Goal: Task Accomplishment & Management: Complete application form

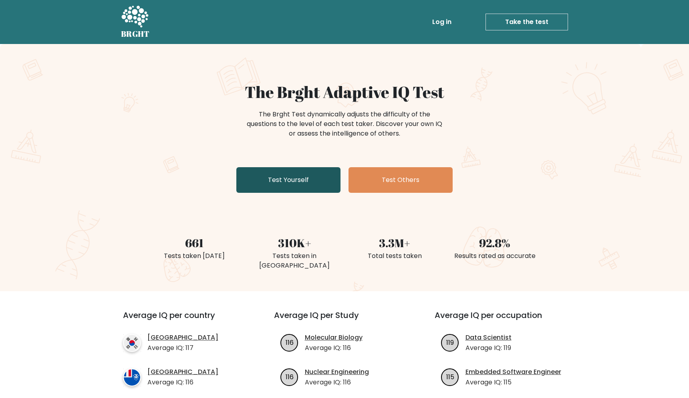
click at [296, 181] on link "Test Yourself" at bounding box center [288, 180] width 104 height 26
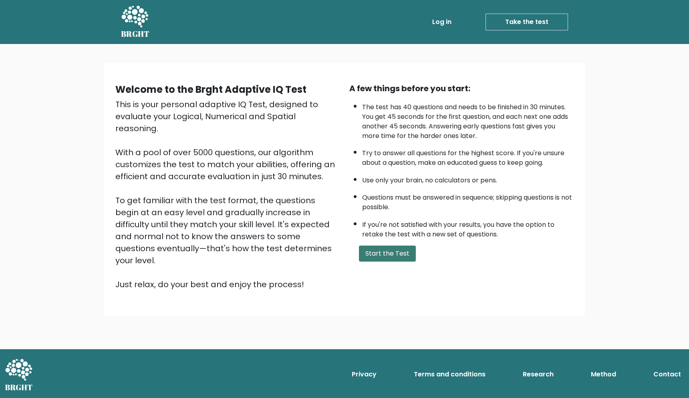
click at [382, 262] on button "Start the Test" at bounding box center [387, 254] width 57 height 16
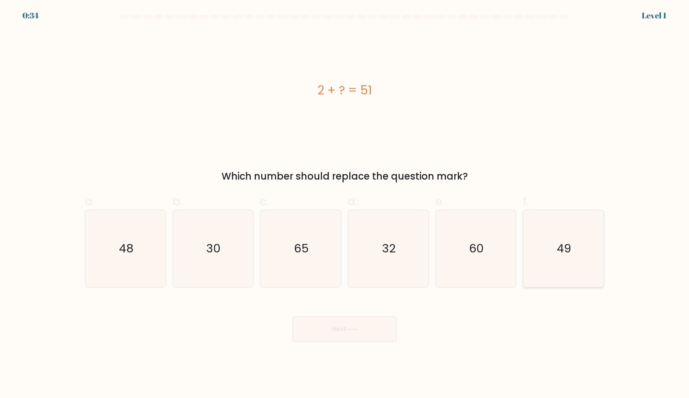
click at [559, 252] on text "49" at bounding box center [564, 249] width 14 height 16
click at [345, 205] on input "f. 49" at bounding box center [344, 201] width 0 height 5
radio input "true"
click at [370, 331] on button "Next" at bounding box center [344, 330] width 104 height 26
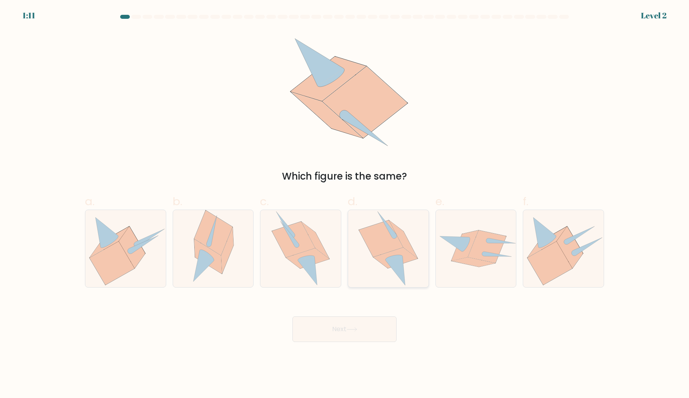
click at [403, 253] on icon at bounding box center [395, 258] width 44 height 21
click at [345, 205] on input "d." at bounding box center [344, 201] width 0 height 5
radio input "true"
click at [364, 323] on button "Next" at bounding box center [344, 330] width 104 height 26
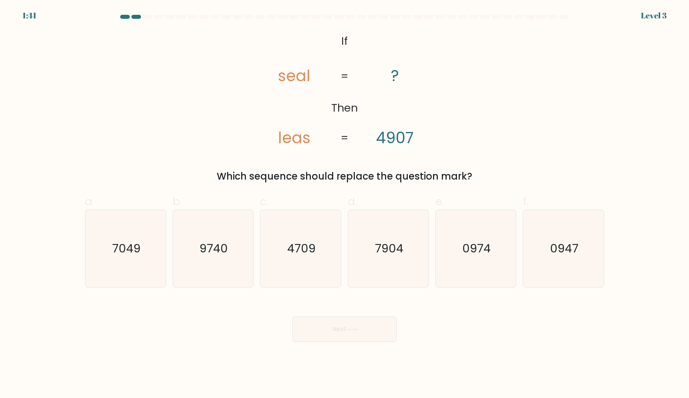
click at [395, 179] on div "Which sequence should replace the question mark?" at bounding box center [344, 176] width 509 height 14
click at [405, 265] on icon "7904" at bounding box center [388, 248] width 77 height 77
click at [345, 205] on input "d. 7904" at bounding box center [344, 201] width 0 height 5
radio input "true"
click at [344, 327] on button "Next" at bounding box center [344, 330] width 104 height 26
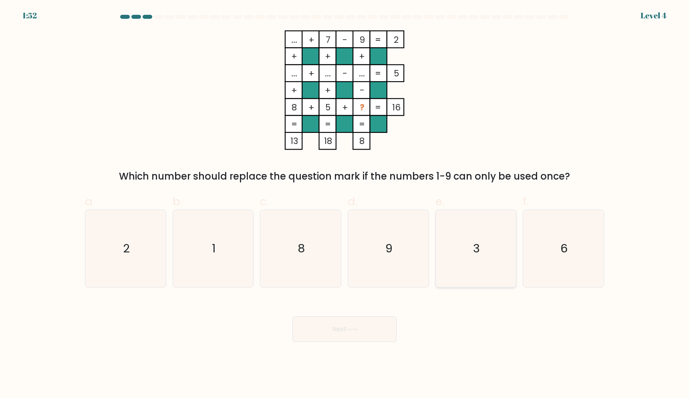
click at [476, 253] on text "3" at bounding box center [476, 249] width 7 height 16
click at [345, 205] on input "e. 3" at bounding box center [344, 201] width 0 height 5
radio input "true"
click at [372, 327] on button "Next" at bounding box center [344, 330] width 104 height 26
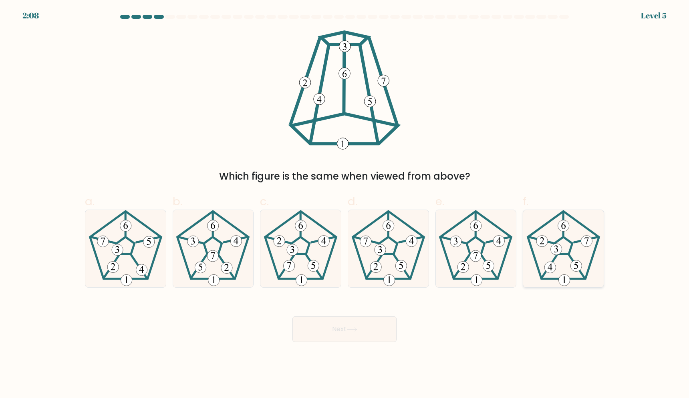
click at [566, 251] on icon at bounding box center [563, 248] width 77 height 77
click at [345, 205] on input "f." at bounding box center [344, 201] width 0 height 5
radio input "true"
click at [346, 330] on button "Next" at bounding box center [344, 330] width 104 height 26
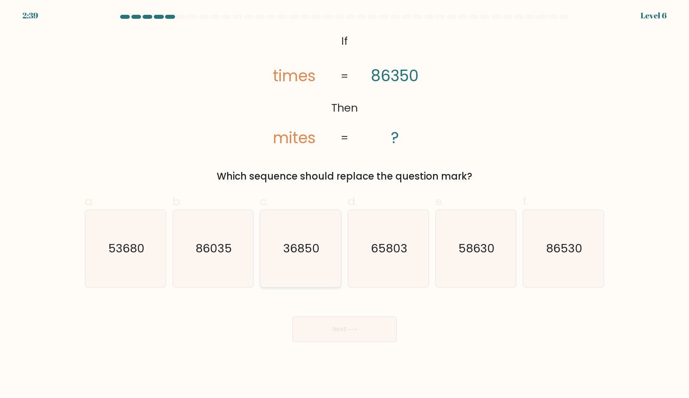
click at [296, 252] on text "36850" at bounding box center [301, 249] width 36 height 16
click at [344, 205] on input "c. 36850" at bounding box center [344, 201] width 0 height 5
radio input "true"
click at [324, 322] on button "Next" at bounding box center [344, 330] width 104 height 26
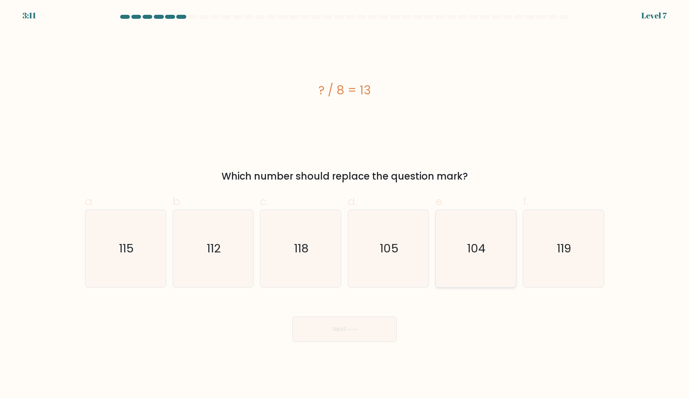
click at [449, 269] on icon "104" at bounding box center [475, 248] width 77 height 77
click at [345, 205] on input "e. 104" at bounding box center [344, 201] width 0 height 5
radio input "true"
click at [344, 333] on button "Next" at bounding box center [344, 330] width 104 height 26
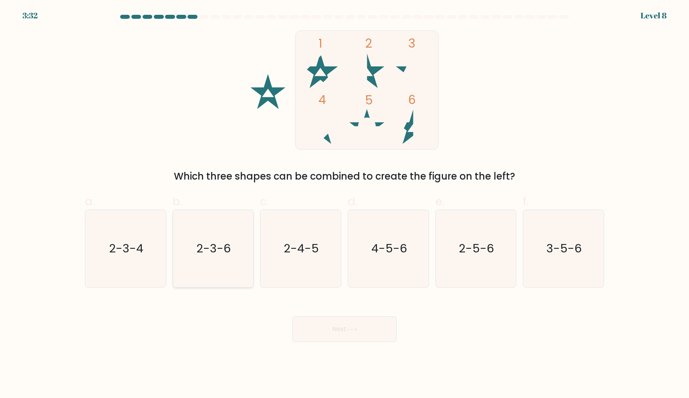
click at [211, 257] on icon "2-3-6" at bounding box center [212, 248] width 77 height 77
click at [344, 205] on input "b. 2-3-6" at bounding box center [344, 201] width 0 height 5
radio input "true"
click at [342, 332] on button "Next" at bounding box center [344, 330] width 104 height 26
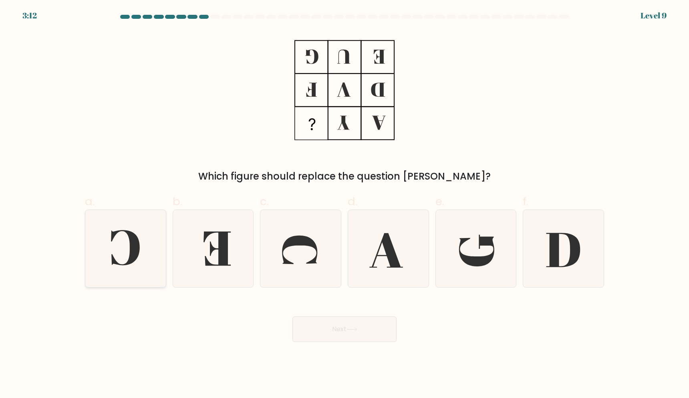
click at [146, 259] on icon at bounding box center [125, 248] width 77 height 77
click at [344, 205] on input "a." at bounding box center [344, 201] width 0 height 5
radio input "true"
click at [338, 339] on button "Next" at bounding box center [344, 330] width 104 height 26
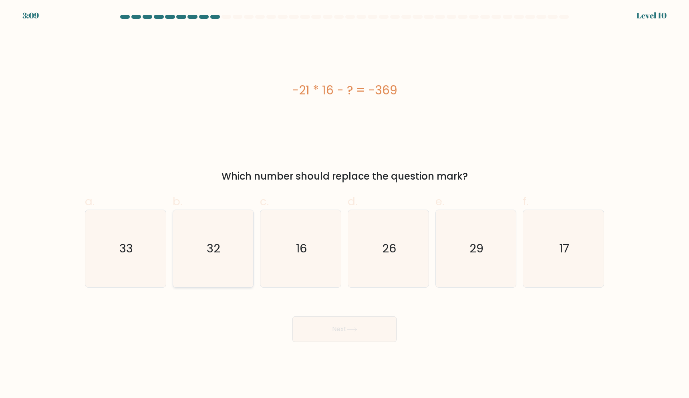
click at [190, 277] on icon "32" at bounding box center [212, 248] width 77 height 77
click at [344, 205] on input "b. 32" at bounding box center [344, 201] width 0 height 5
radio input "true"
click at [373, 334] on button "Next" at bounding box center [344, 330] width 104 height 26
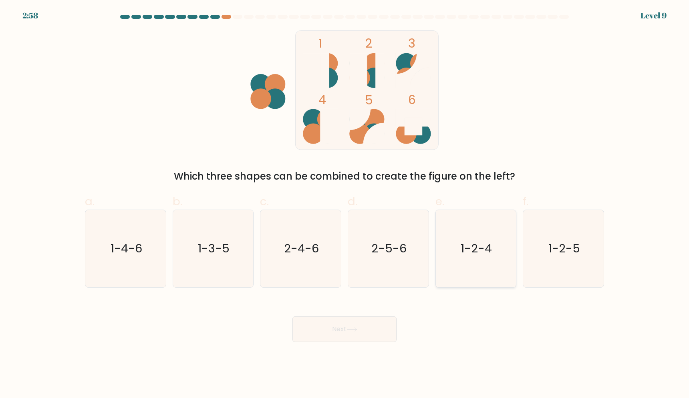
click at [479, 254] on icon "1-2-4" at bounding box center [475, 248] width 77 height 77
click at [345, 205] on input "e. 1-2-4" at bounding box center [344, 201] width 0 height 5
radio input "true"
click at [340, 336] on button "Next" at bounding box center [344, 330] width 104 height 26
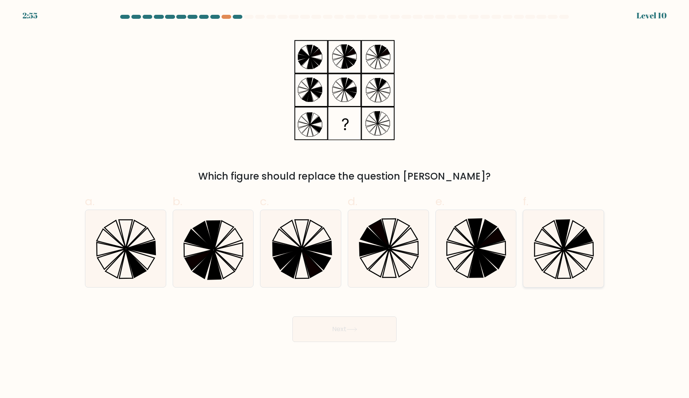
click at [569, 258] on icon at bounding box center [563, 248] width 77 height 77
click at [345, 205] on input "f." at bounding box center [344, 201] width 0 height 5
radio input "true"
click at [143, 252] on icon at bounding box center [141, 248] width 29 height 14
click at [344, 205] on input "a." at bounding box center [344, 201] width 0 height 5
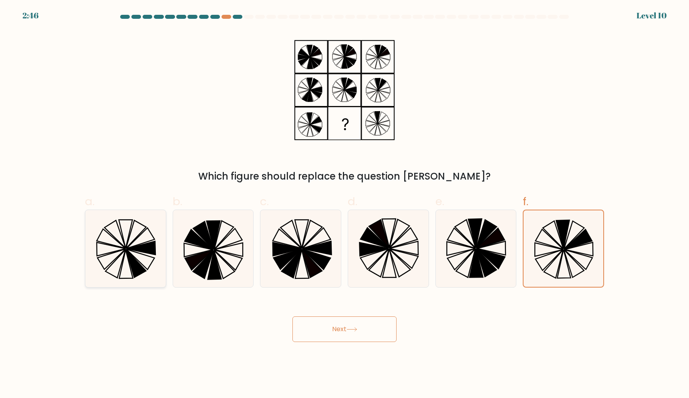
radio input "true"
click at [565, 251] on icon at bounding box center [574, 264] width 20 height 28
click at [345, 205] on input "f." at bounding box center [344, 201] width 0 height 5
radio input "true"
click at [321, 328] on button "Next" at bounding box center [344, 330] width 104 height 26
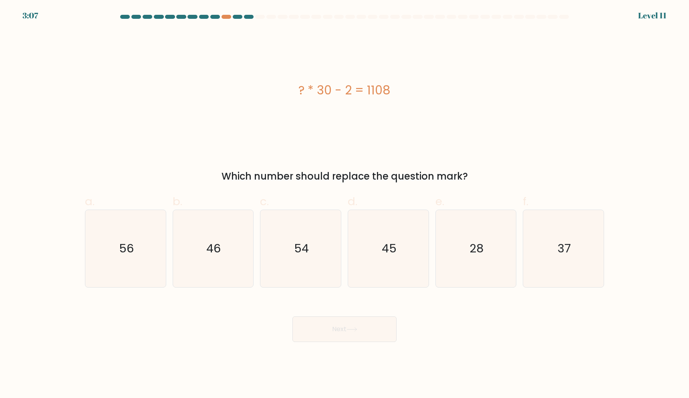
click at [414, 147] on div "? * 30 - 2 = 1108" at bounding box center [344, 90] width 519 height 120
click at [543, 257] on icon "37" at bounding box center [563, 248] width 77 height 77
click at [345, 205] on input "f. 37" at bounding box center [344, 201] width 0 height 5
radio input "true"
click at [335, 330] on button "Next" at bounding box center [344, 330] width 104 height 26
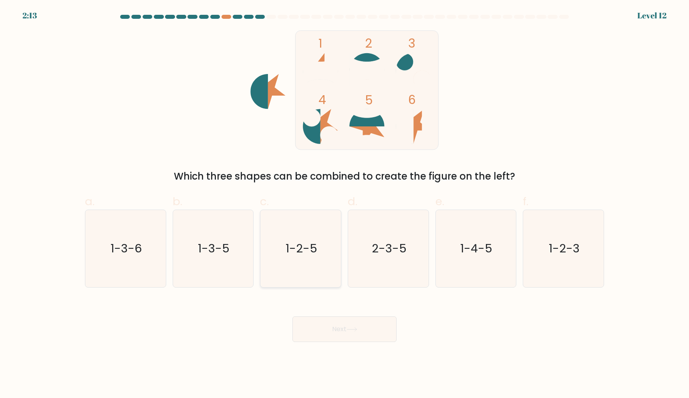
click at [292, 264] on icon "1-2-5" at bounding box center [300, 248] width 77 height 77
click at [344, 205] on input "c. 1-2-5" at bounding box center [344, 201] width 0 height 5
radio input "true"
click at [338, 333] on button "Next" at bounding box center [344, 330] width 104 height 26
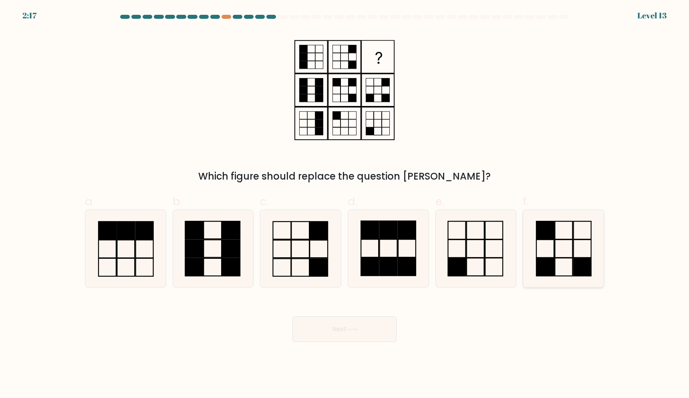
click at [559, 245] on icon at bounding box center [563, 248] width 77 height 77
click at [345, 205] on input "f." at bounding box center [344, 201] width 0 height 5
radio input "true"
click at [337, 333] on button "Next" at bounding box center [344, 330] width 104 height 26
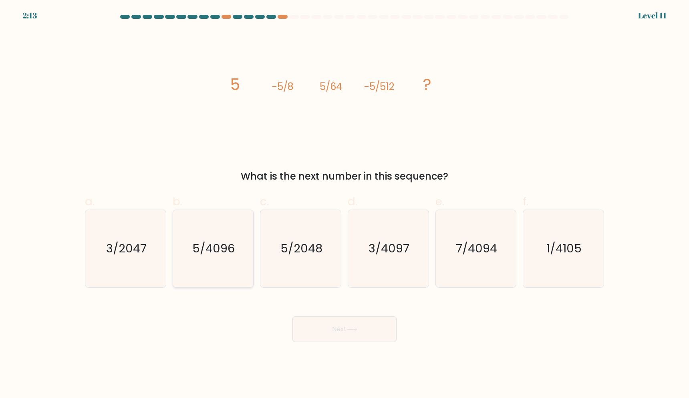
click at [226, 257] on icon "5/4096" at bounding box center [212, 248] width 77 height 77
click at [344, 205] on input "b. 5/4096" at bounding box center [344, 201] width 0 height 5
radio input "true"
click at [368, 331] on button "Next" at bounding box center [344, 330] width 104 height 26
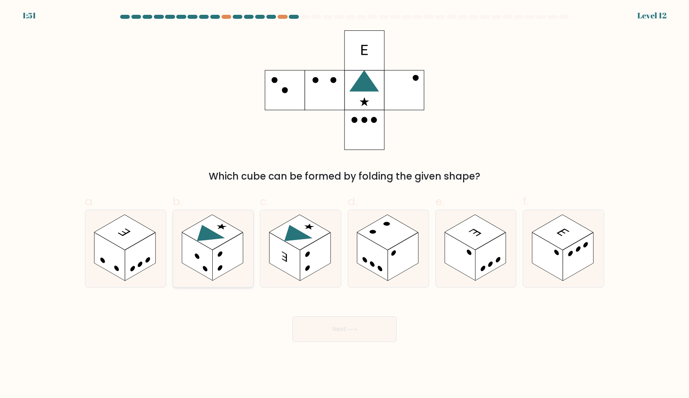
click at [204, 242] on rect at bounding box center [212, 232] width 61 height 35
click at [344, 205] on input "b." at bounding box center [344, 201] width 0 height 5
radio input "true"
click at [372, 335] on button "Next" at bounding box center [344, 330] width 104 height 26
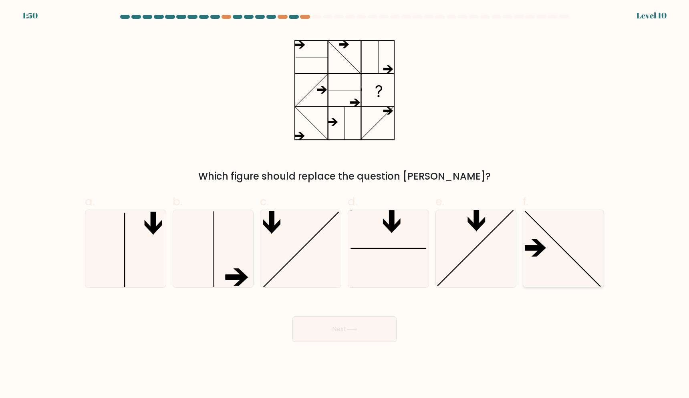
click at [551, 236] on icon at bounding box center [563, 248] width 77 height 77
click at [345, 205] on input "f." at bounding box center [344, 201] width 0 height 5
radio input "true"
click at [350, 331] on icon at bounding box center [351, 330] width 11 height 4
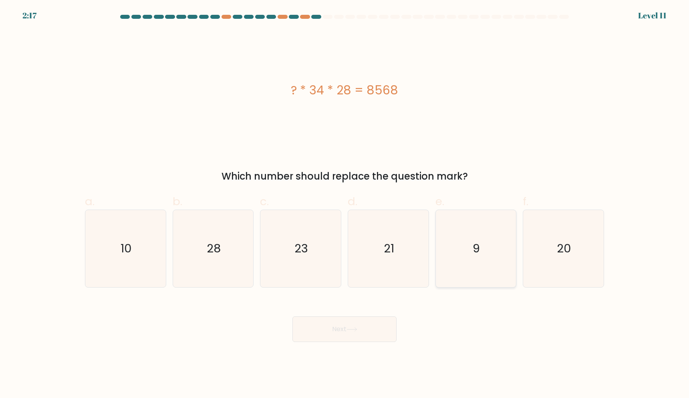
click at [492, 243] on icon "9" at bounding box center [475, 248] width 77 height 77
click at [345, 205] on input "e. 9" at bounding box center [344, 201] width 0 height 5
radio input "true"
click at [378, 333] on button "Next" at bounding box center [344, 330] width 104 height 26
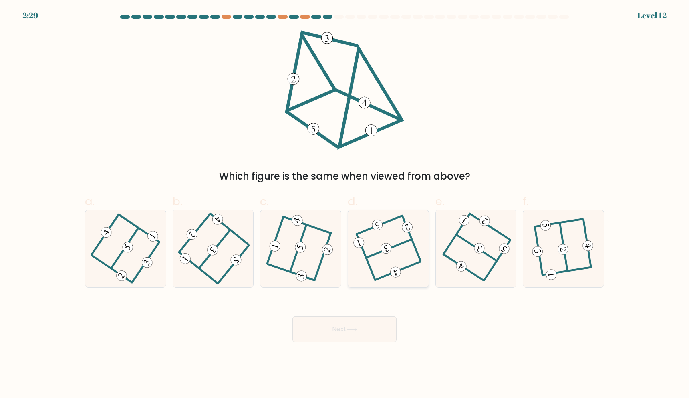
click at [394, 249] on icon at bounding box center [388, 249] width 61 height 62
click at [345, 205] on input "d." at bounding box center [344, 201] width 0 height 5
radio input "true"
click at [352, 323] on button "Next" at bounding box center [344, 330] width 104 height 26
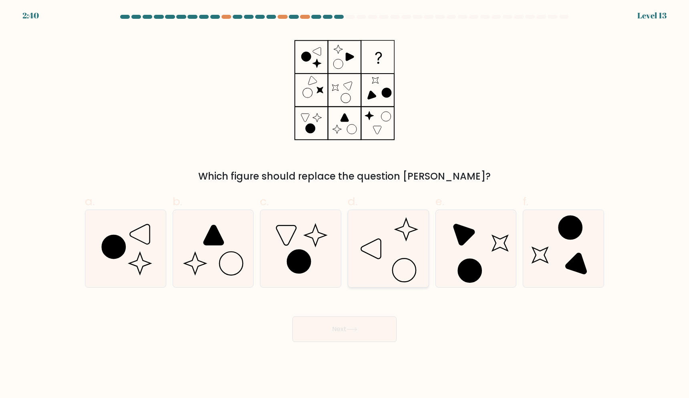
click at [410, 244] on icon at bounding box center [388, 248] width 77 height 77
click at [345, 205] on input "d." at bounding box center [344, 201] width 0 height 5
radio input "true"
click at [350, 328] on button "Next" at bounding box center [344, 330] width 104 height 26
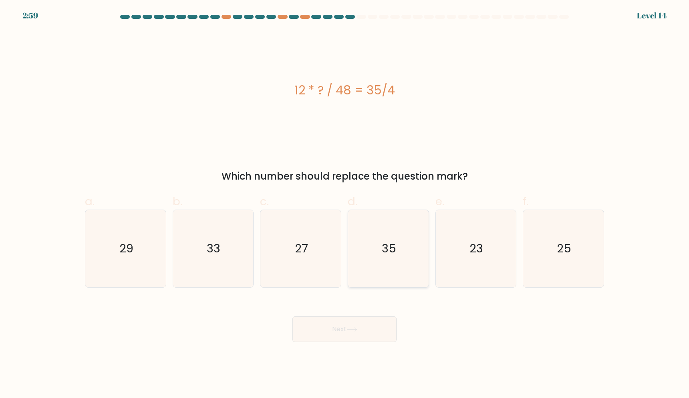
click at [389, 257] on icon "35" at bounding box center [388, 248] width 77 height 77
click at [345, 205] on input "d. 35" at bounding box center [344, 201] width 0 height 5
radio input "true"
click at [344, 335] on button "Next" at bounding box center [344, 330] width 104 height 26
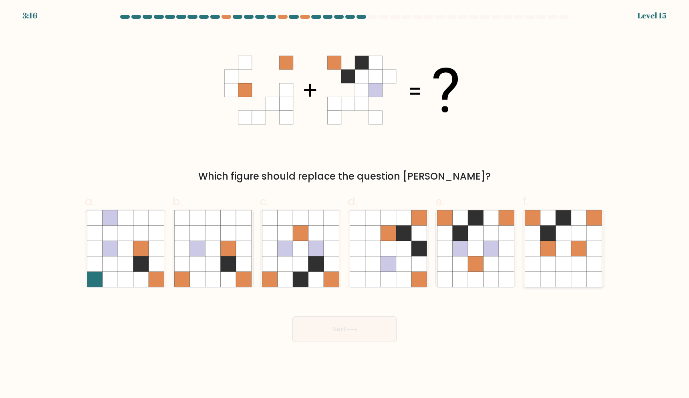
click at [561, 247] on icon at bounding box center [562, 248] width 15 height 15
click at [345, 205] on input "f." at bounding box center [344, 201] width 0 height 5
radio input "true"
click at [332, 332] on button "Next" at bounding box center [344, 330] width 104 height 26
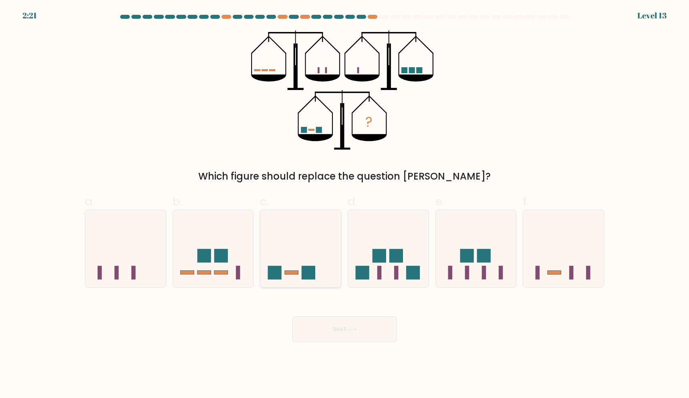
click at [311, 238] on icon at bounding box center [300, 248] width 80 height 66
click at [344, 205] on input "c." at bounding box center [344, 201] width 0 height 5
radio input "true"
click at [339, 331] on button "Next" at bounding box center [344, 330] width 104 height 26
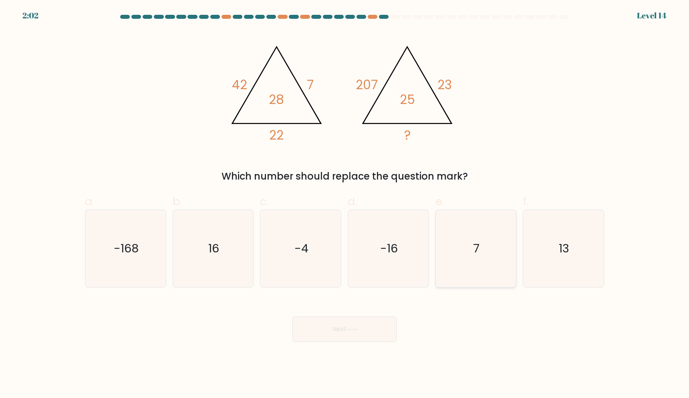
click at [465, 245] on icon "7" at bounding box center [475, 248] width 77 height 77
click at [345, 205] on input "e. 7" at bounding box center [344, 201] width 0 height 5
radio input "true"
click at [360, 332] on button "Next" at bounding box center [344, 330] width 104 height 26
click at [363, 318] on button "Next" at bounding box center [344, 330] width 104 height 26
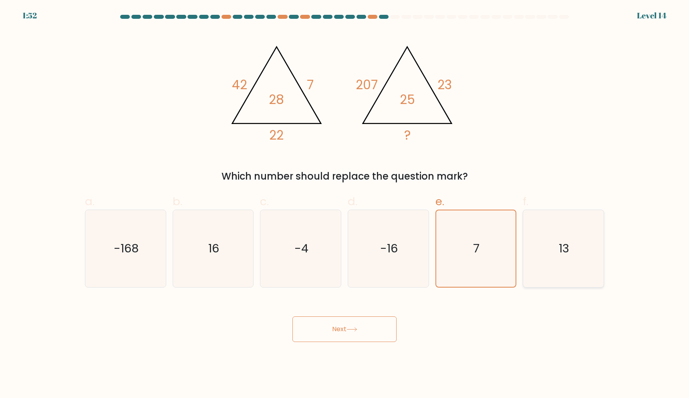
click at [551, 246] on icon "13" at bounding box center [563, 248] width 77 height 77
click at [345, 205] on input "f. 13" at bounding box center [344, 201] width 0 height 5
radio input "true"
click at [497, 257] on icon "7" at bounding box center [475, 248] width 77 height 77
click at [345, 205] on input "e. 7" at bounding box center [344, 201] width 0 height 5
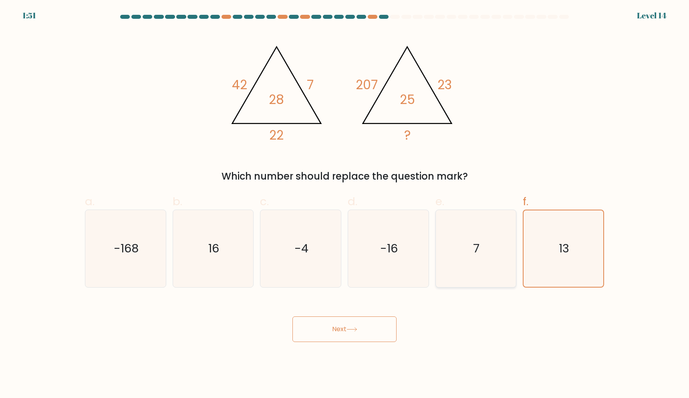
radio input "true"
click at [360, 325] on button "Next" at bounding box center [344, 330] width 104 height 26
click at [558, 256] on icon "13" at bounding box center [563, 248] width 77 height 77
click at [345, 205] on input "f. 13" at bounding box center [344, 201] width 0 height 5
radio input "true"
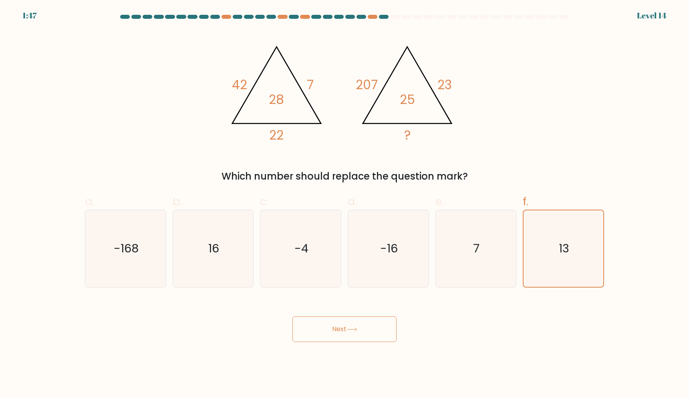
click at [346, 331] on button "Next" at bounding box center [344, 330] width 104 height 26
click at [657, 17] on form at bounding box center [344, 179] width 689 height 328
click at [383, 14] on div "1:44 Level 14" at bounding box center [344, 11] width 689 height 22
click at [384, 18] on div at bounding box center [384, 17] width 10 height 4
click at [302, 16] on div at bounding box center [305, 17] width 10 height 4
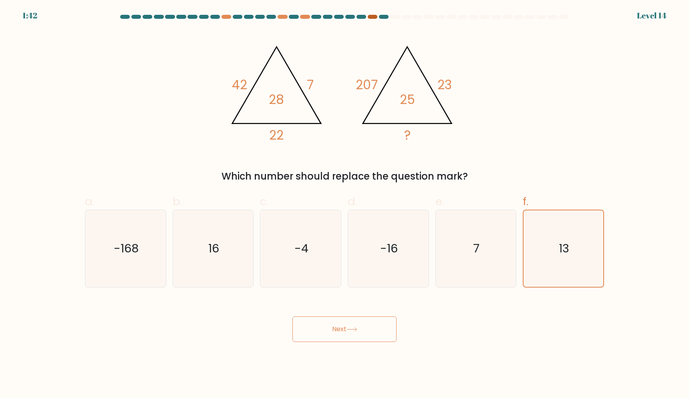
click at [370, 16] on div at bounding box center [373, 17] width 10 height 4
click at [411, 26] on form at bounding box center [344, 179] width 689 height 328
click at [344, 329] on button "Next" at bounding box center [344, 330] width 104 height 26
click at [134, 253] on text "-168" at bounding box center [126, 249] width 25 height 16
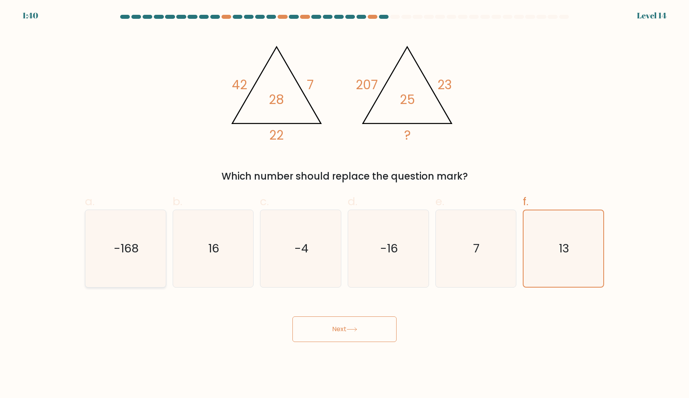
click at [344, 205] on input "a. -168" at bounding box center [344, 201] width 0 height 5
radio input "true"
click at [253, 255] on div "16" at bounding box center [213, 249] width 81 height 78
click at [344, 205] on input "b. 16" at bounding box center [344, 201] width 0 height 5
radio input "true"
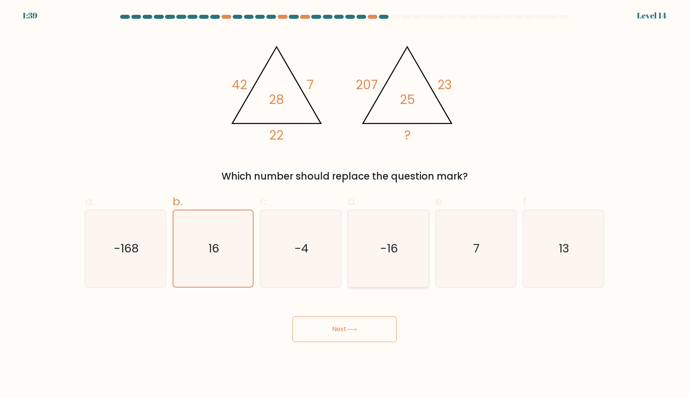
click at [355, 256] on icon "-16" at bounding box center [388, 248] width 77 height 77
click at [345, 205] on input "d. -16" at bounding box center [344, 201] width 0 height 5
radio input "true"
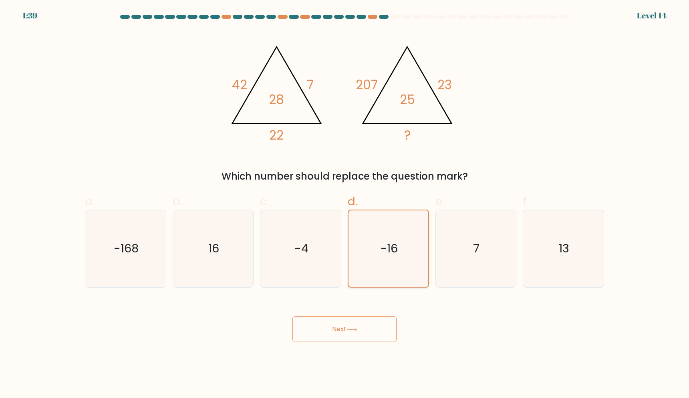
drag, startPoint x: 419, startPoint y: 256, endPoint x: 467, endPoint y: 254, distance: 48.1
click at [421, 255] on icon "-16" at bounding box center [388, 249] width 76 height 76
click at [467, 254] on icon "7" at bounding box center [475, 248] width 77 height 77
click at [345, 205] on input "e. 7" at bounding box center [344, 201] width 0 height 5
radio input "true"
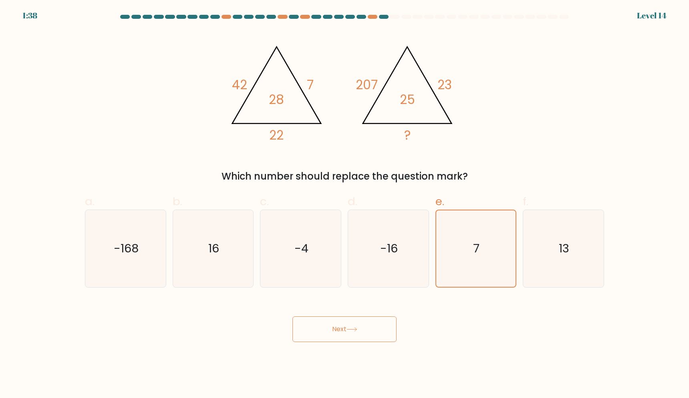
click at [357, 66] on icon "@import url('https://fonts.googleapis.com/css?family=Abril+Fatface:400,100,100i…" at bounding box center [344, 90] width 240 height 120
click at [421, 91] on icon "@import url('https://fonts.googleapis.com/css?family=Abril+Fatface:400,100,100i…" at bounding box center [344, 90] width 240 height 120
click at [348, 329] on button "Next" at bounding box center [344, 330] width 104 height 26
click at [648, 137] on form at bounding box center [344, 179] width 689 height 328
click at [354, 332] on icon at bounding box center [351, 330] width 11 height 4
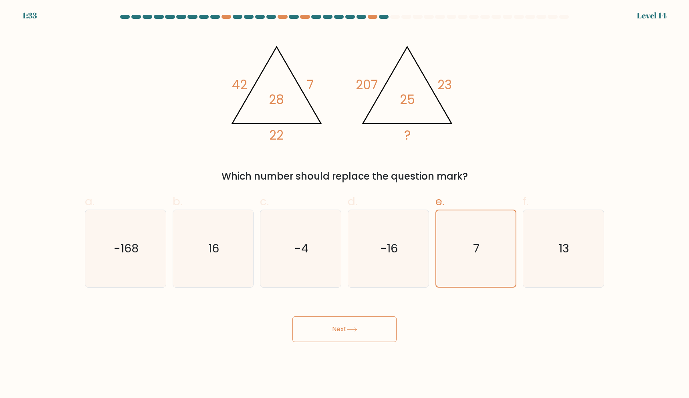
click at [292, 317] on button "Next" at bounding box center [344, 330] width 104 height 26
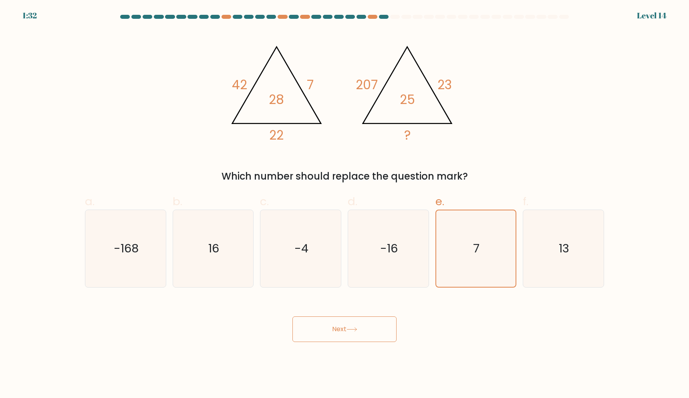
click at [292, 317] on button "Next" at bounding box center [344, 330] width 104 height 26
click at [340, 326] on button "Next" at bounding box center [344, 330] width 104 height 26
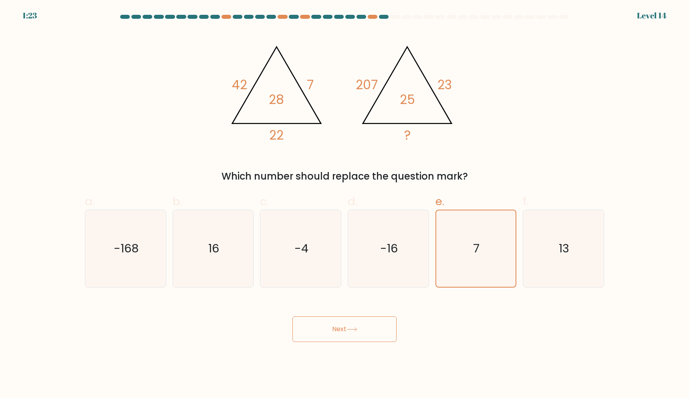
click at [340, 326] on button "Next" at bounding box center [344, 330] width 104 height 26
click at [200, 73] on div "@import url('https://fonts.googleapis.com/css?family=Abril+Fatface:400,100,100i…" at bounding box center [344, 106] width 529 height 153
click at [84, 224] on div "a. -168" at bounding box center [126, 240] width 88 height 94
click at [475, 231] on icon "7" at bounding box center [475, 249] width 76 height 76
click at [345, 205] on input "e. 7" at bounding box center [344, 201] width 0 height 5
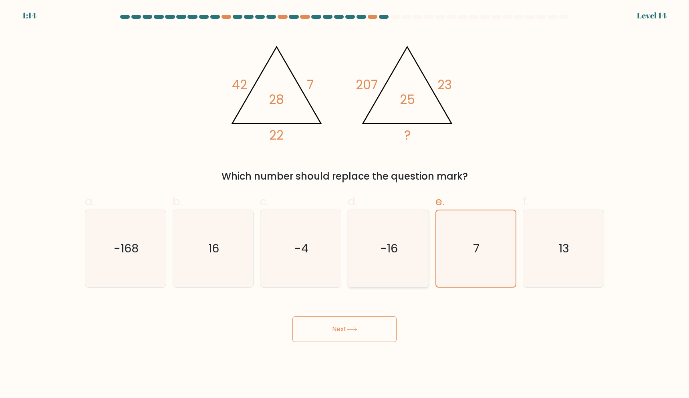
click at [392, 260] on icon "-16" at bounding box center [388, 248] width 77 height 77
click at [345, 205] on input "d. -16" at bounding box center [344, 201] width 0 height 5
radio input "true"
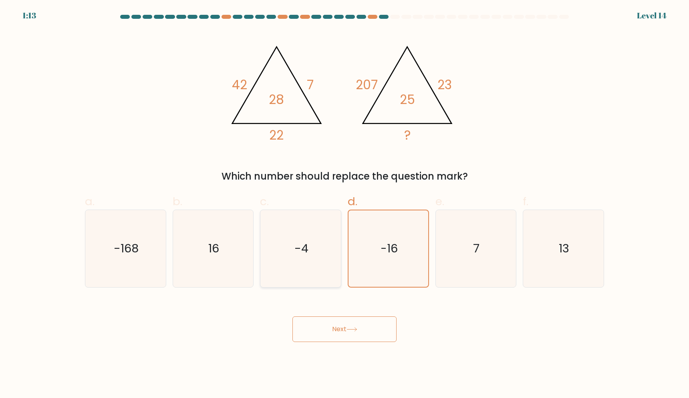
click at [291, 252] on icon "-4" at bounding box center [300, 248] width 77 height 77
click at [344, 205] on input "c. -4" at bounding box center [344, 201] width 0 height 5
radio input "true"
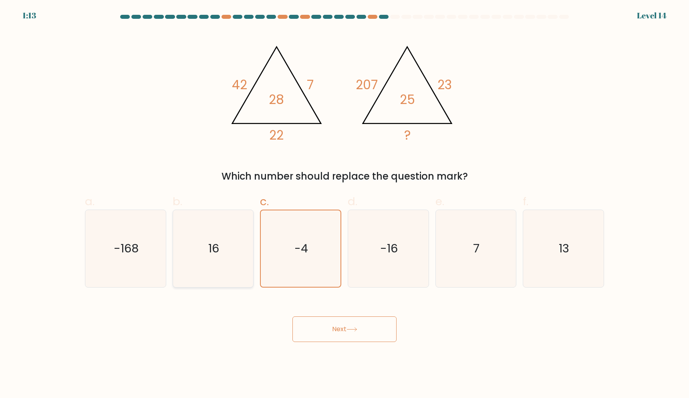
click at [231, 261] on icon "16" at bounding box center [212, 248] width 77 height 77
click at [344, 205] on input "b. 16" at bounding box center [344, 201] width 0 height 5
radio input "true"
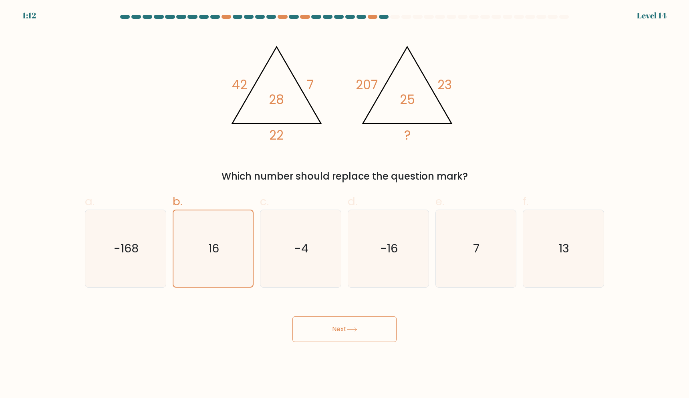
click at [342, 332] on button "Next" at bounding box center [344, 330] width 104 height 26
click at [478, 255] on icon "7" at bounding box center [475, 248] width 77 height 77
click at [345, 205] on input "e. 7" at bounding box center [344, 201] width 0 height 5
radio input "true"
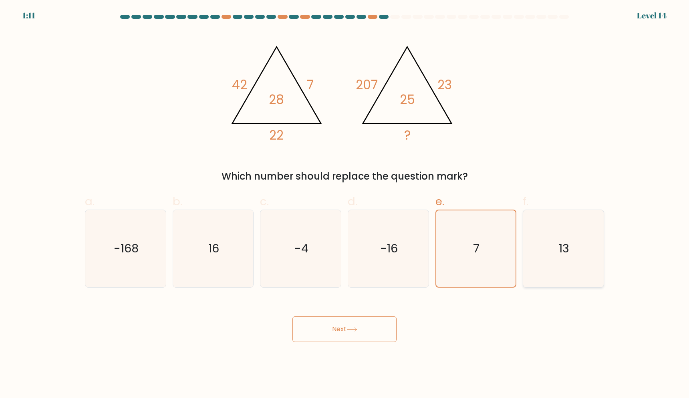
click at [560, 253] on text "13" at bounding box center [564, 249] width 10 height 16
click at [345, 205] on input "f. 13" at bounding box center [344, 201] width 0 height 5
radio input "true"
click at [366, 335] on button "Next" at bounding box center [344, 330] width 104 height 26
click at [365, 335] on button "Next" at bounding box center [344, 330] width 104 height 26
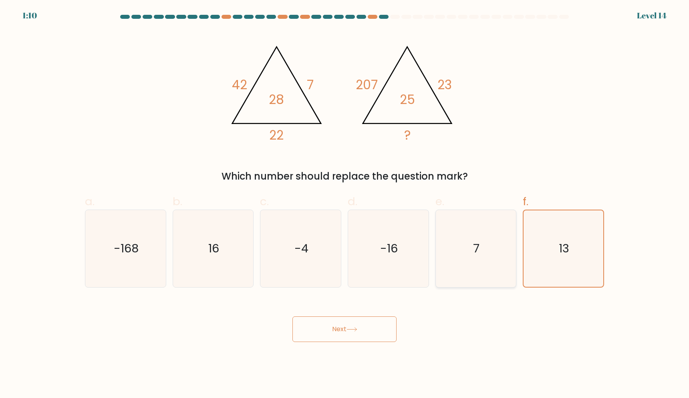
click at [484, 263] on icon "7" at bounding box center [475, 248] width 77 height 77
click at [345, 205] on input "e. 7" at bounding box center [344, 201] width 0 height 5
radio input "true"
click at [361, 333] on button "Next" at bounding box center [344, 330] width 104 height 26
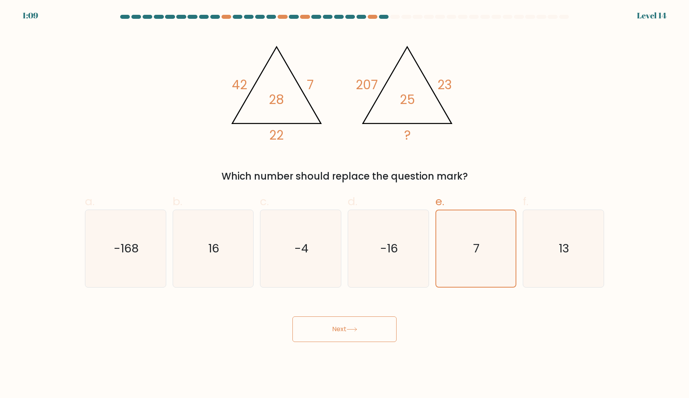
click at [361, 333] on button "Next" at bounding box center [344, 330] width 104 height 26
click at [651, 18] on form at bounding box center [344, 179] width 689 height 328
click at [387, 21] on div at bounding box center [344, 18] width 529 height 7
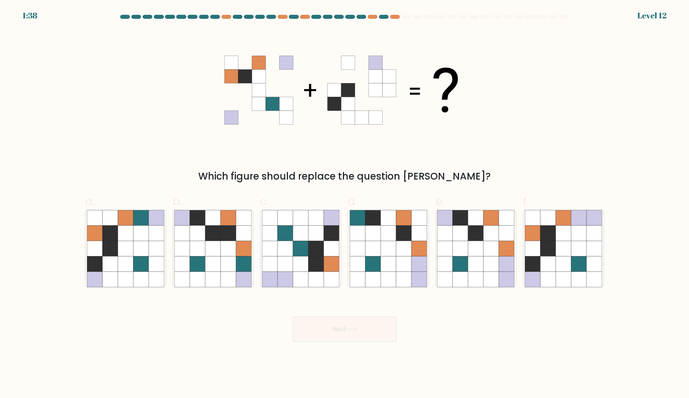
click at [501, 150] on div "Which figure should replace the question mark?" at bounding box center [344, 106] width 529 height 153
click at [550, 246] on icon at bounding box center [547, 248] width 15 height 15
click at [345, 205] on input "f." at bounding box center [344, 201] width 0 height 5
radio input "true"
click at [371, 338] on button "Next" at bounding box center [344, 330] width 104 height 26
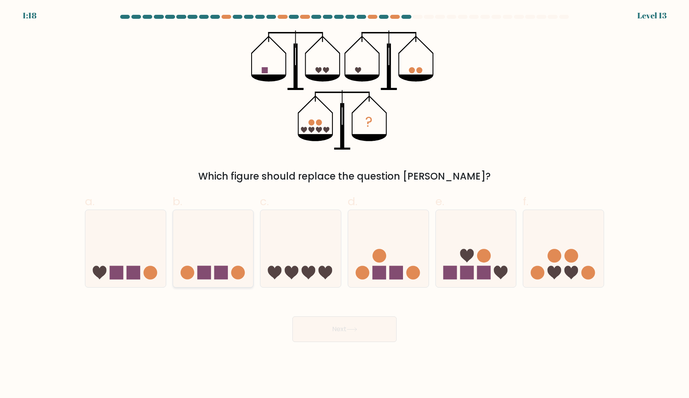
click at [219, 244] on icon at bounding box center [213, 248] width 80 height 66
click at [344, 205] on input "b." at bounding box center [344, 201] width 0 height 5
radio input "true"
click at [347, 327] on button "Next" at bounding box center [344, 330] width 104 height 26
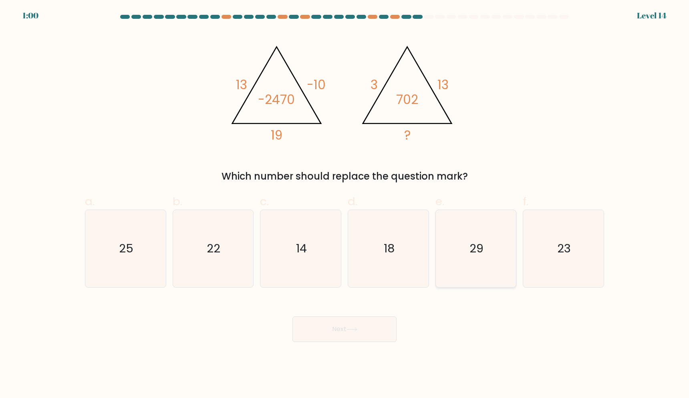
click at [464, 265] on icon "29" at bounding box center [475, 248] width 77 height 77
click at [345, 205] on input "e. 29" at bounding box center [344, 201] width 0 height 5
radio input "true"
click at [390, 234] on icon "18" at bounding box center [388, 248] width 77 height 77
click at [345, 205] on input "d. 18" at bounding box center [344, 201] width 0 height 5
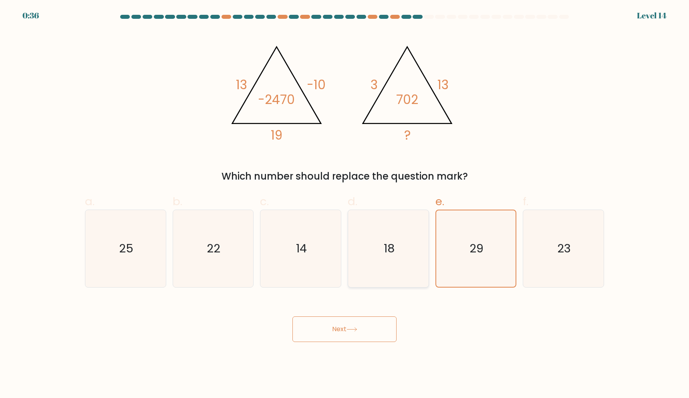
radio input "true"
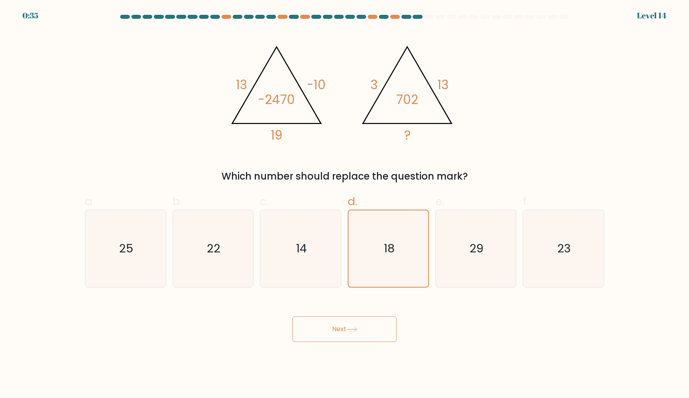
click at [350, 333] on button "Next" at bounding box center [344, 330] width 104 height 26
click at [534, 126] on div "@import url('https://fonts.googleapis.com/css?family=Abril+Fatface:400,100,100i…" at bounding box center [344, 106] width 529 height 153
click at [340, 328] on button "Next" at bounding box center [344, 330] width 104 height 26
click at [465, 243] on icon "29" at bounding box center [475, 248] width 77 height 77
click at [345, 205] on input "e. 29" at bounding box center [344, 201] width 0 height 5
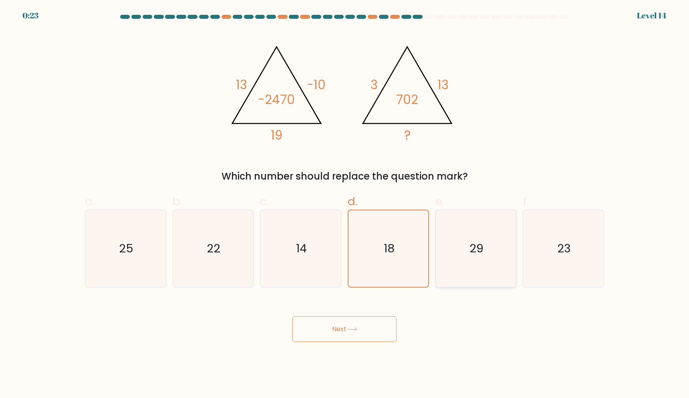
radio input "true"
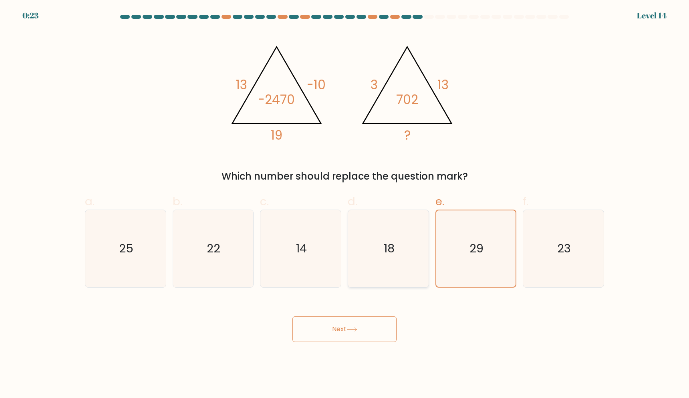
click at [395, 242] on icon "18" at bounding box center [388, 248] width 77 height 77
click at [345, 205] on input "d. 18" at bounding box center [344, 201] width 0 height 5
radio input "true"
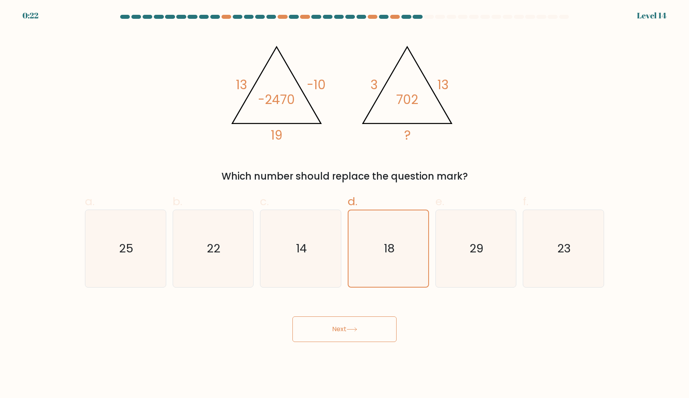
click at [403, 72] on icon "@import url('https://fonts.googleapis.com/css?family=Abril+Fatface:400,100,100i…" at bounding box center [344, 90] width 240 height 120
click at [447, 325] on div "Next" at bounding box center [344, 320] width 529 height 45
click at [427, 134] on icon "@import url('https://fonts.googleapis.com/css?family=Abril+Fatface:400,100,100i…" at bounding box center [344, 90] width 240 height 120
click at [388, 237] on icon "18" at bounding box center [388, 249] width 76 height 76
click at [345, 205] on input "d. 18" at bounding box center [344, 201] width 0 height 5
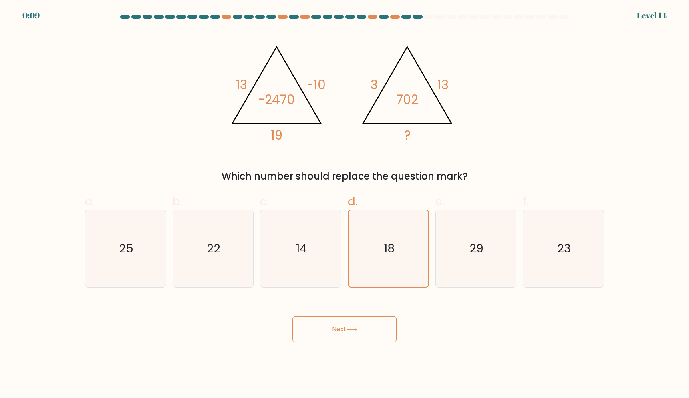
click at [343, 333] on button "Next" at bounding box center [344, 330] width 104 height 26
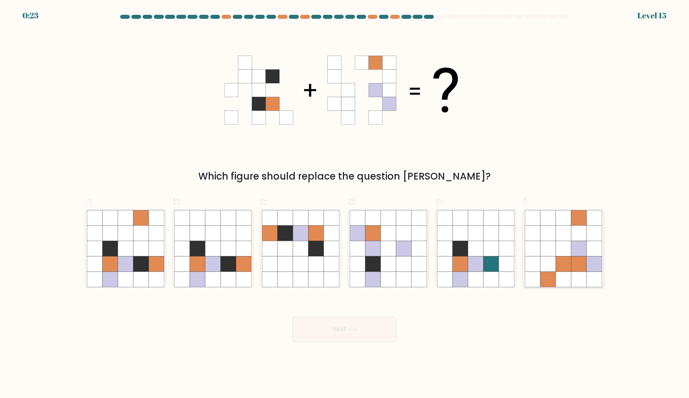
click at [542, 252] on icon at bounding box center [547, 248] width 15 height 15
click at [345, 205] on input "f." at bounding box center [344, 201] width 0 height 5
radio input "true"
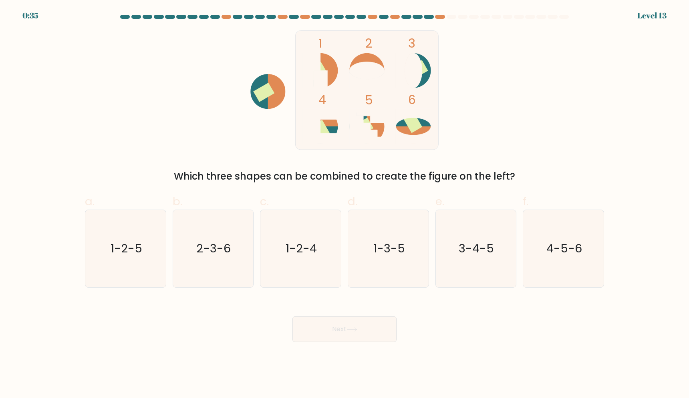
click at [427, 17] on div at bounding box center [429, 17] width 10 height 4
click at [448, 16] on div at bounding box center [451, 17] width 10 height 4
click at [442, 18] on div at bounding box center [440, 17] width 10 height 4
click at [555, 255] on icon "4-5-6" at bounding box center [563, 248] width 77 height 77
click at [345, 205] on input "f. 4-5-6" at bounding box center [344, 201] width 0 height 5
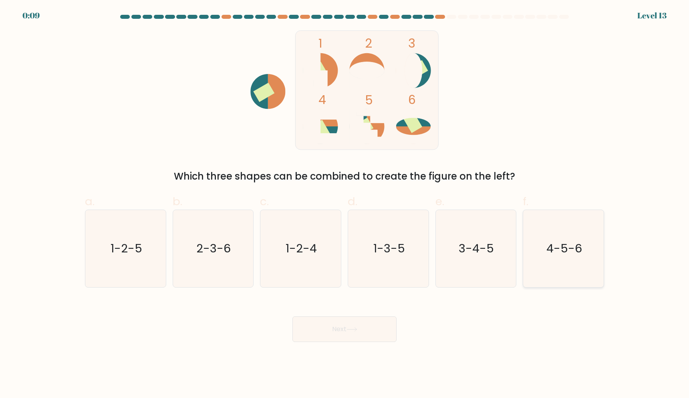
radio input "true"
click at [330, 255] on icon "1-2-4" at bounding box center [300, 248] width 77 height 77
click at [344, 205] on input "c. 1-2-4" at bounding box center [344, 201] width 0 height 5
radio input "true"
click at [340, 329] on button "Next" at bounding box center [344, 330] width 104 height 26
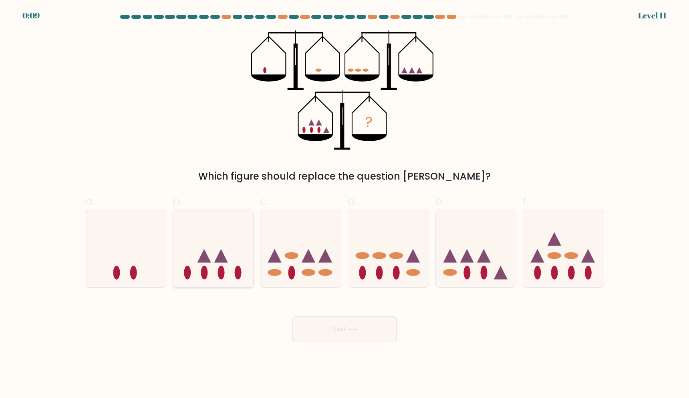
click at [216, 274] on icon at bounding box center [213, 248] width 80 height 66
click at [344, 205] on input "b." at bounding box center [344, 201] width 0 height 5
radio input "true"
click at [139, 260] on icon at bounding box center [125, 248] width 80 height 66
click at [344, 205] on input "a." at bounding box center [344, 201] width 0 height 5
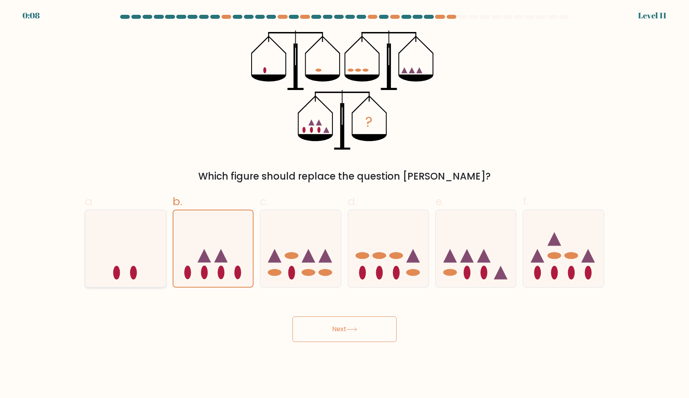
radio input "true"
click at [342, 329] on button "Next" at bounding box center [344, 330] width 104 height 26
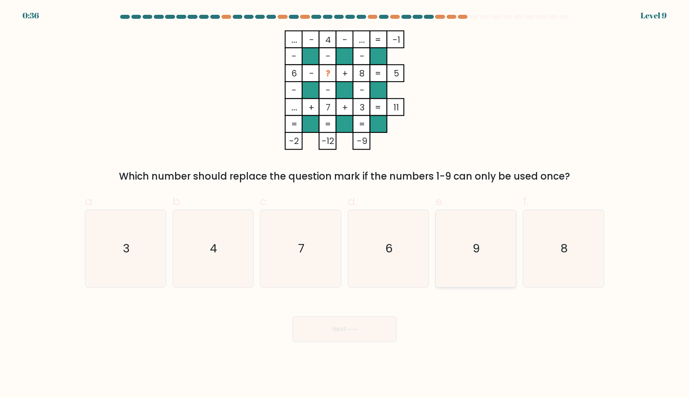
click at [484, 241] on icon "9" at bounding box center [475, 248] width 77 height 77
click at [345, 205] on input "e. 9" at bounding box center [344, 201] width 0 height 5
radio input "true"
click at [357, 329] on icon at bounding box center [351, 330] width 11 height 4
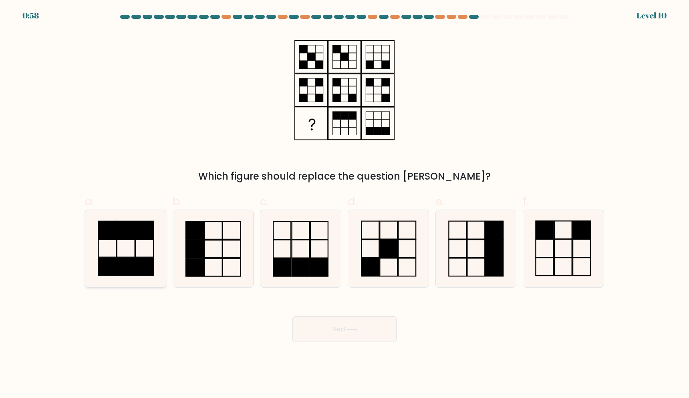
click at [133, 249] on icon at bounding box center [125, 248] width 77 height 77
click at [344, 205] on input "a." at bounding box center [344, 201] width 0 height 5
radio input "true"
click at [361, 327] on button "Next" at bounding box center [344, 330] width 104 height 26
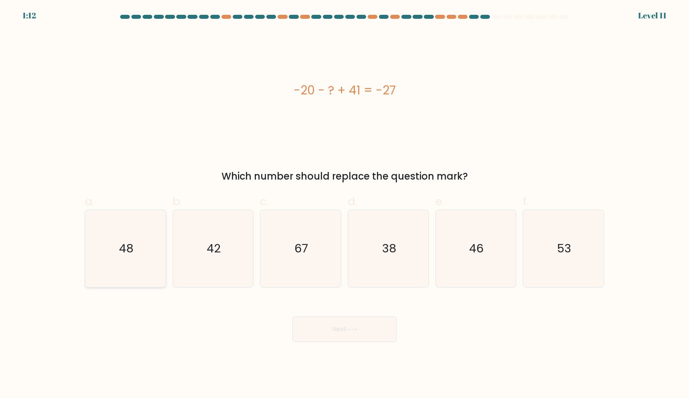
click at [113, 237] on icon "48" at bounding box center [125, 248] width 77 height 77
click at [344, 205] on input "a. 48" at bounding box center [344, 201] width 0 height 5
radio input "true"
click at [343, 328] on button "Next" at bounding box center [344, 330] width 104 height 26
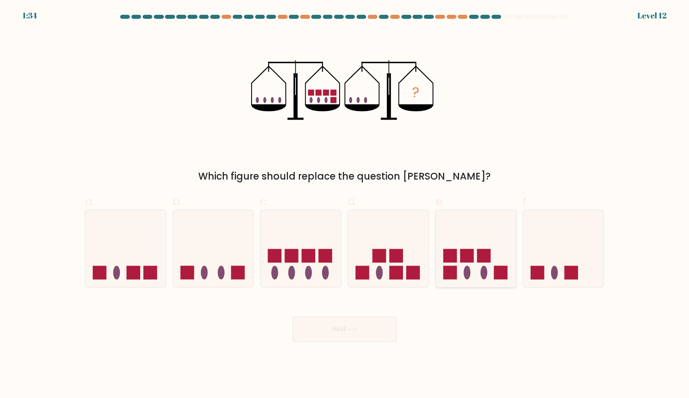
click at [480, 259] on rect at bounding box center [484, 256] width 14 height 14
click at [345, 205] on input "e." at bounding box center [344, 201] width 0 height 5
radio input "true"
click at [339, 332] on button "Next" at bounding box center [344, 330] width 104 height 26
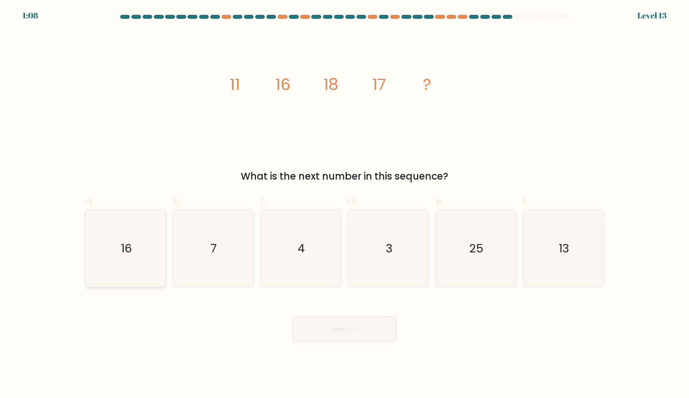
click at [147, 254] on icon "16" at bounding box center [125, 248] width 77 height 77
click at [344, 205] on input "a. 16" at bounding box center [344, 201] width 0 height 5
radio input "true"
click at [341, 330] on button "Next" at bounding box center [344, 330] width 104 height 26
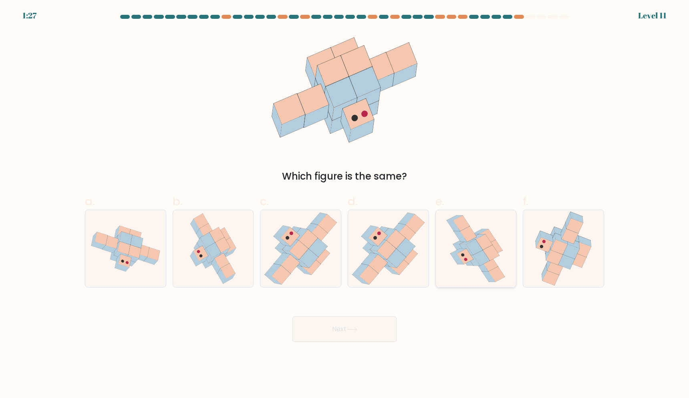
click at [480, 265] on icon at bounding box center [481, 258] width 16 height 16
click at [345, 205] on input "e." at bounding box center [344, 201] width 0 height 5
radio input "true"
click at [362, 324] on button "Next" at bounding box center [344, 330] width 104 height 26
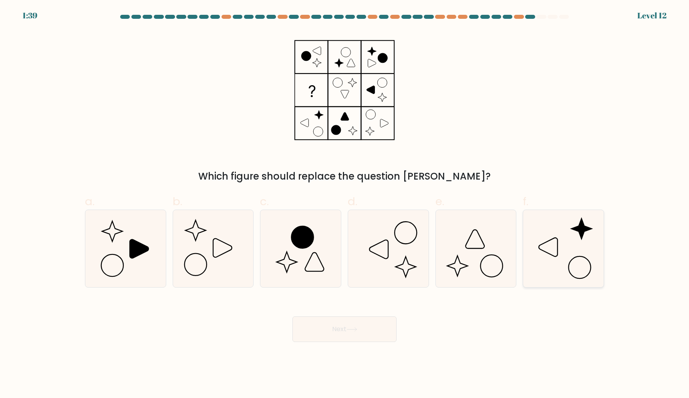
click at [578, 259] on icon at bounding box center [563, 248] width 77 height 77
click at [345, 205] on input "f." at bounding box center [344, 201] width 0 height 5
radio input "true"
click at [346, 328] on button "Next" at bounding box center [344, 330] width 104 height 26
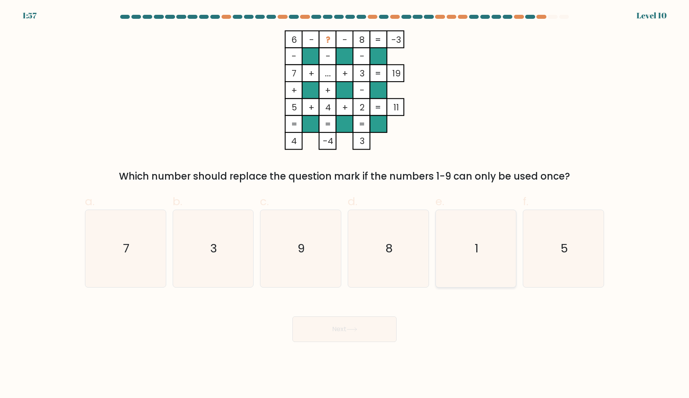
click at [470, 254] on icon "1" at bounding box center [475, 248] width 77 height 77
click at [345, 205] on input "e. 1" at bounding box center [344, 201] width 0 height 5
radio input "true"
click at [340, 324] on button "Next" at bounding box center [344, 330] width 104 height 26
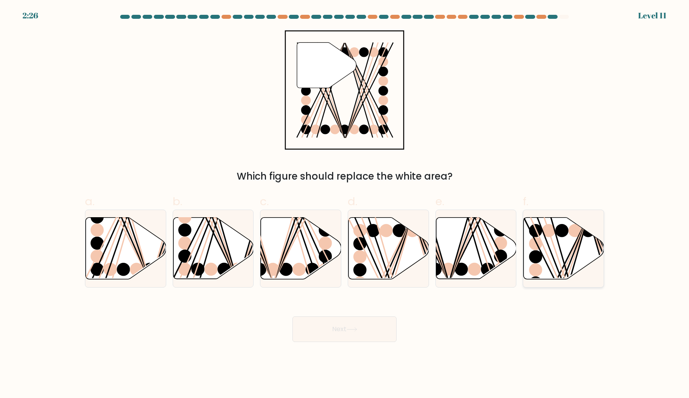
click at [554, 249] on icon at bounding box center [563, 249] width 80 height 62
click at [345, 205] on input "f." at bounding box center [344, 201] width 0 height 5
radio input "true"
click at [344, 330] on button "Next" at bounding box center [344, 330] width 104 height 26
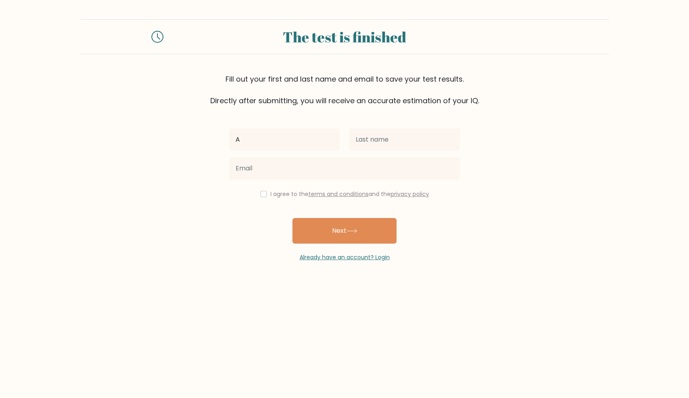
type input "A"
click at [375, 145] on input "text" at bounding box center [404, 140] width 111 height 22
type input "S"
click at [539, 246] on form "The test is finished Fill out your first and last name and email to save your t…" at bounding box center [344, 140] width 689 height 243
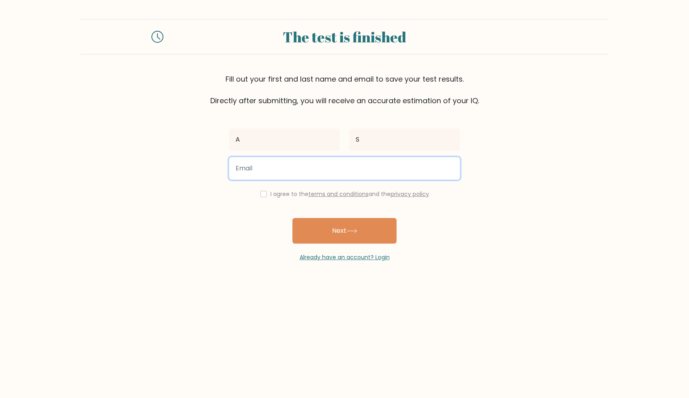
click at [243, 170] on input "email" at bounding box center [344, 168] width 231 height 22
click at [303, 165] on input "email" at bounding box center [344, 168] width 231 height 22
paste input "konec80322@bllibl.com"
type input "konec80322@bllibl.com"
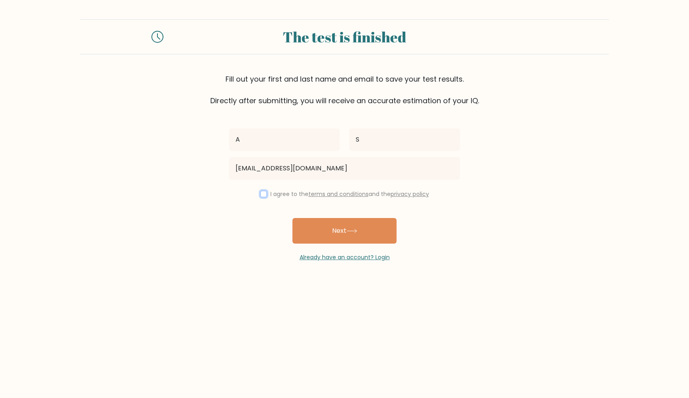
click at [260, 194] on input "checkbox" at bounding box center [263, 194] width 6 height 6
checkbox input "true"
click at [345, 225] on button "Next" at bounding box center [344, 231] width 104 height 26
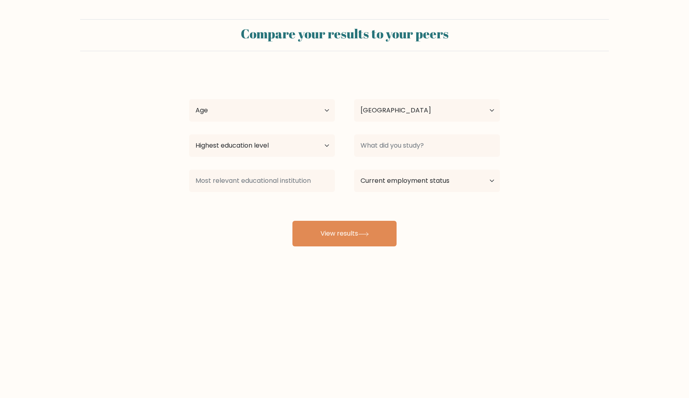
select select "IN"
select select "25_34"
click option "[DEMOGRAPHIC_DATA]" at bounding box center [0, 0] width 0 height 0
click at [423, 84] on div "A S Age Under [DEMOGRAPHIC_DATA] [DEMOGRAPHIC_DATA] [DEMOGRAPHIC_DATA] [DEMOGRA…" at bounding box center [344, 158] width 320 height 176
select select "masters_degree"
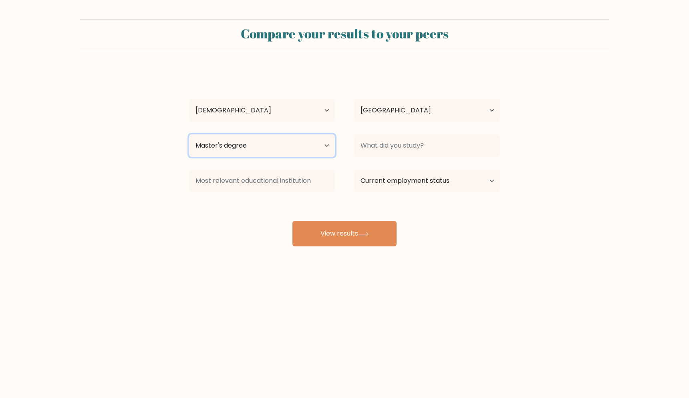
click option "Master's degree" at bounding box center [0, 0] width 0 height 0
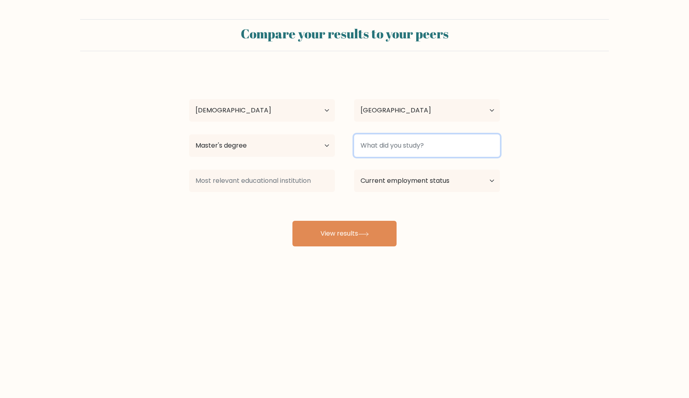
click at [408, 142] on input at bounding box center [427, 146] width 146 height 22
type input "MBA"
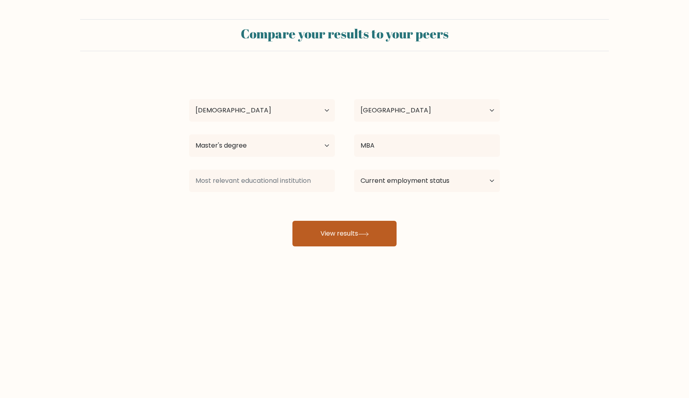
click at [361, 230] on button "View results" at bounding box center [344, 234] width 104 height 26
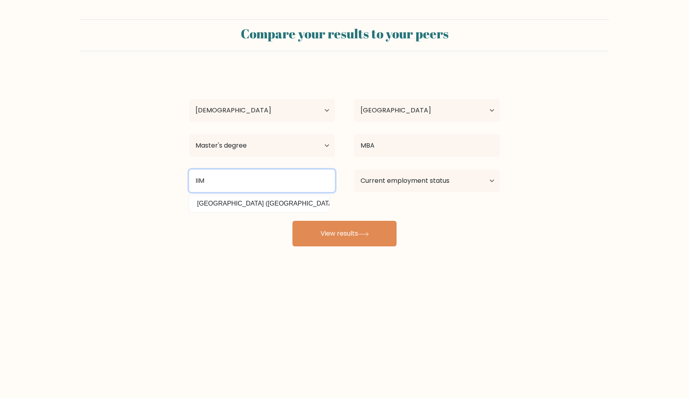
type input "IIM"
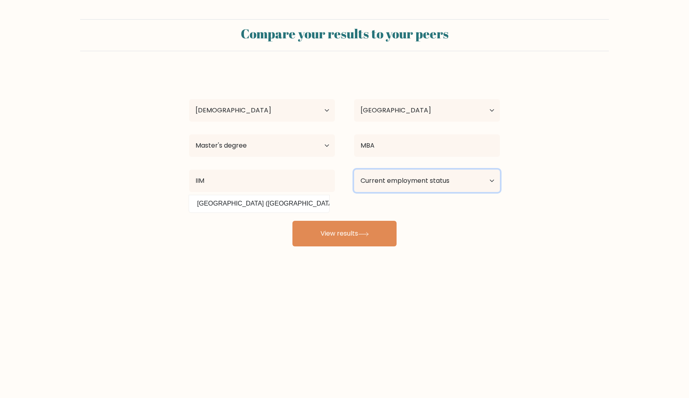
click at [354, 170] on select "Current employment status Employed Student Retired Other / prefer not to answer" at bounding box center [427, 181] width 146 height 22
select select "employed"
click option "Employed" at bounding box center [0, 0] width 0 height 0
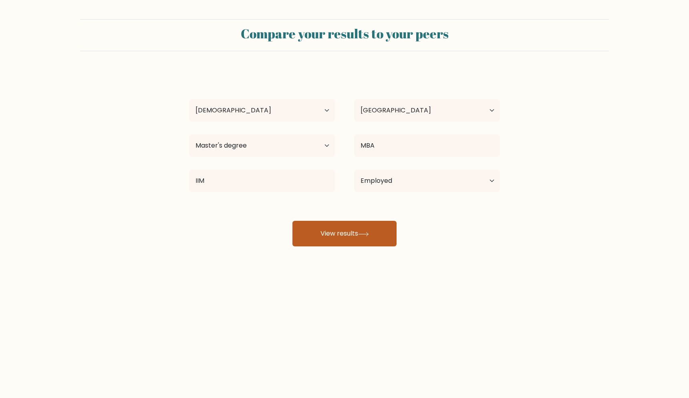
click at [357, 241] on div "A S Age Under [DEMOGRAPHIC_DATA] [DEMOGRAPHIC_DATA] [DEMOGRAPHIC_DATA] [DEMOGRA…" at bounding box center [344, 158] width 320 height 176
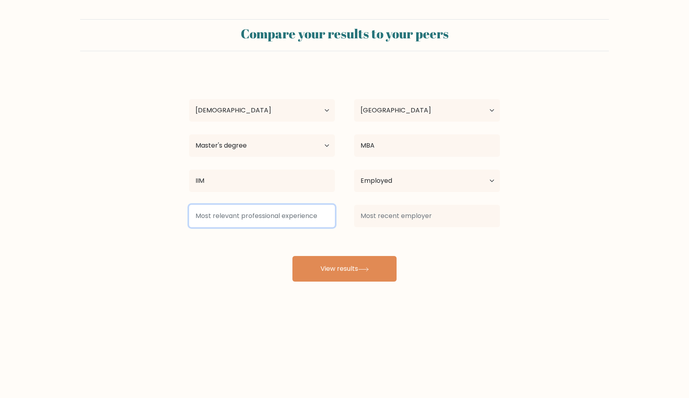
click at [279, 221] on input at bounding box center [262, 216] width 146 height 22
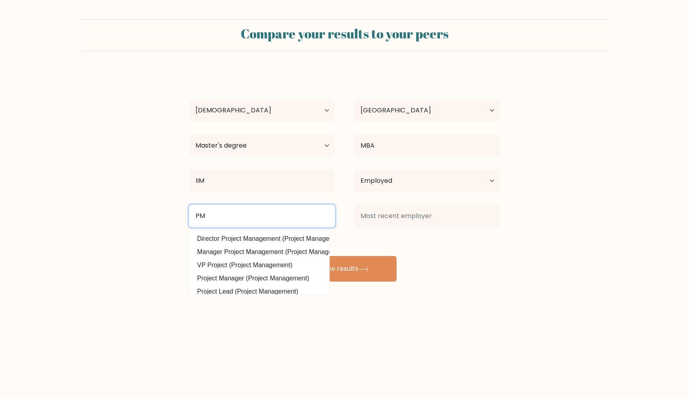
type input "PM"
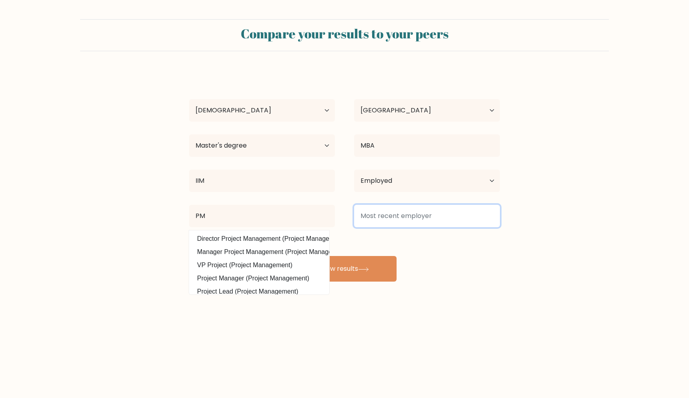
click at [425, 220] on input at bounding box center [427, 216] width 146 height 22
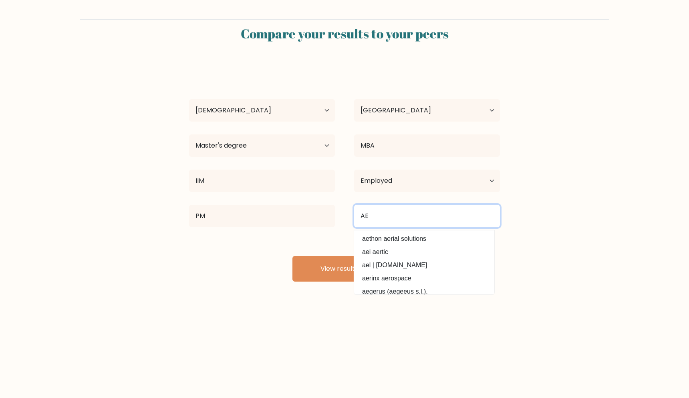
type input "AE"
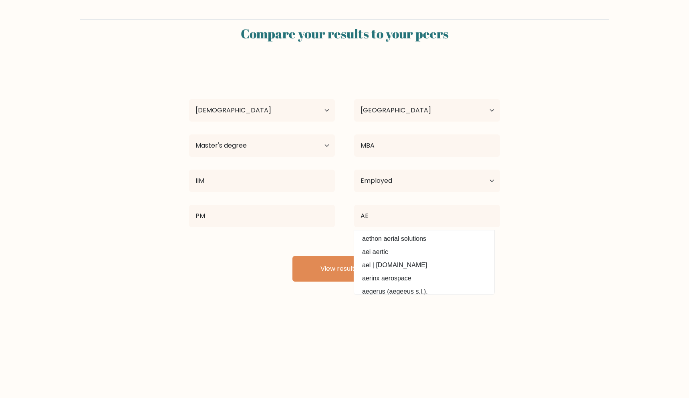
click at [265, 298] on div "Compare your results to your peers A S Age Under [DEMOGRAPHIC_DATA] [DEMOGRAPHI…" at bounding box center [344, 152] width 689 height 304
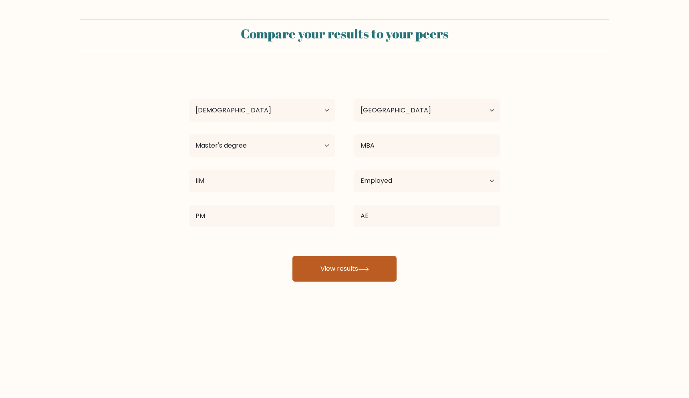
click at [338, 269] on button "View results" at bounding box center [344, 269] width 104 height 26
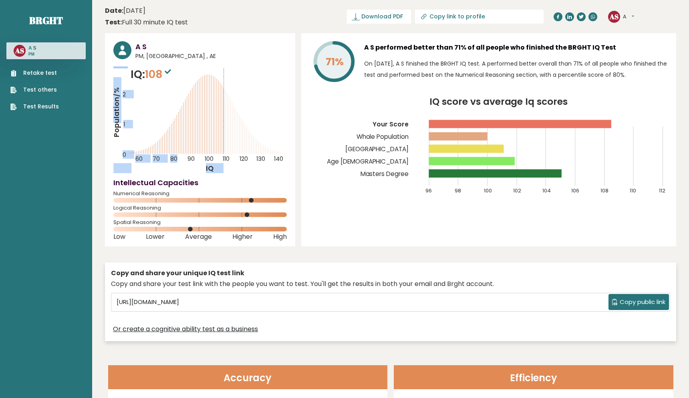
drag, startPoint x: 223, startPoint y: 122, endPoint x: 227, endPoint y: 139, distance: 17.6
click at [208, 122] on icon "Population/% IQ 0 1 2 60 70 80 90 100 110 120 130 140" at bounding box center [199, 119] width 173 height 107
click at [224, 165] on icon "Population/% IQ 0 1 2 60 70 80 90 100 110 120 130 140" at bounding box center [199, 119] width 173 height 107
click at [229, 159] on tspan "110" at bounding box center [226, 159] width 7 height 8
drag, startPoint x: 114, startPoint y: 221, endPoint x: 161, endPoint y: 223, distance: 46.9
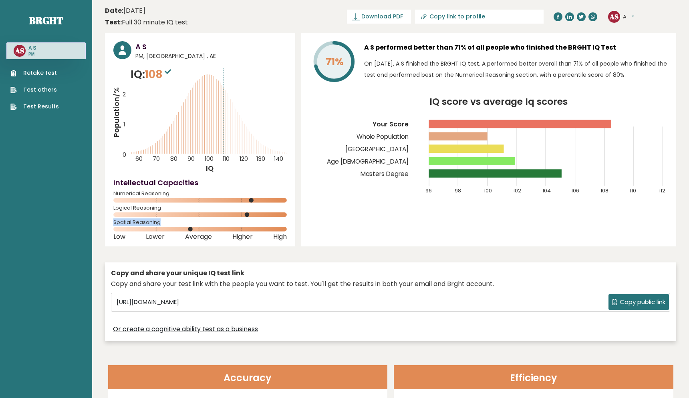
click at [161, 223] on span "Spatial Reasoning" at bounding box center [199, 222] width 173 height 3
click at [333, 217] on div "71% A S performed better than 71% of all people who finished the BRGHT IQ Test …" at bounding box center [488, 139] width 375 height 213
click at [340, 226] on div "71% A S performed better than 71% of all people who finished the BRGHT IQ Test …" at bounding box center [488, 139] width 375 height 213
